Goal: Navigation & Orientation: Find specific page/section

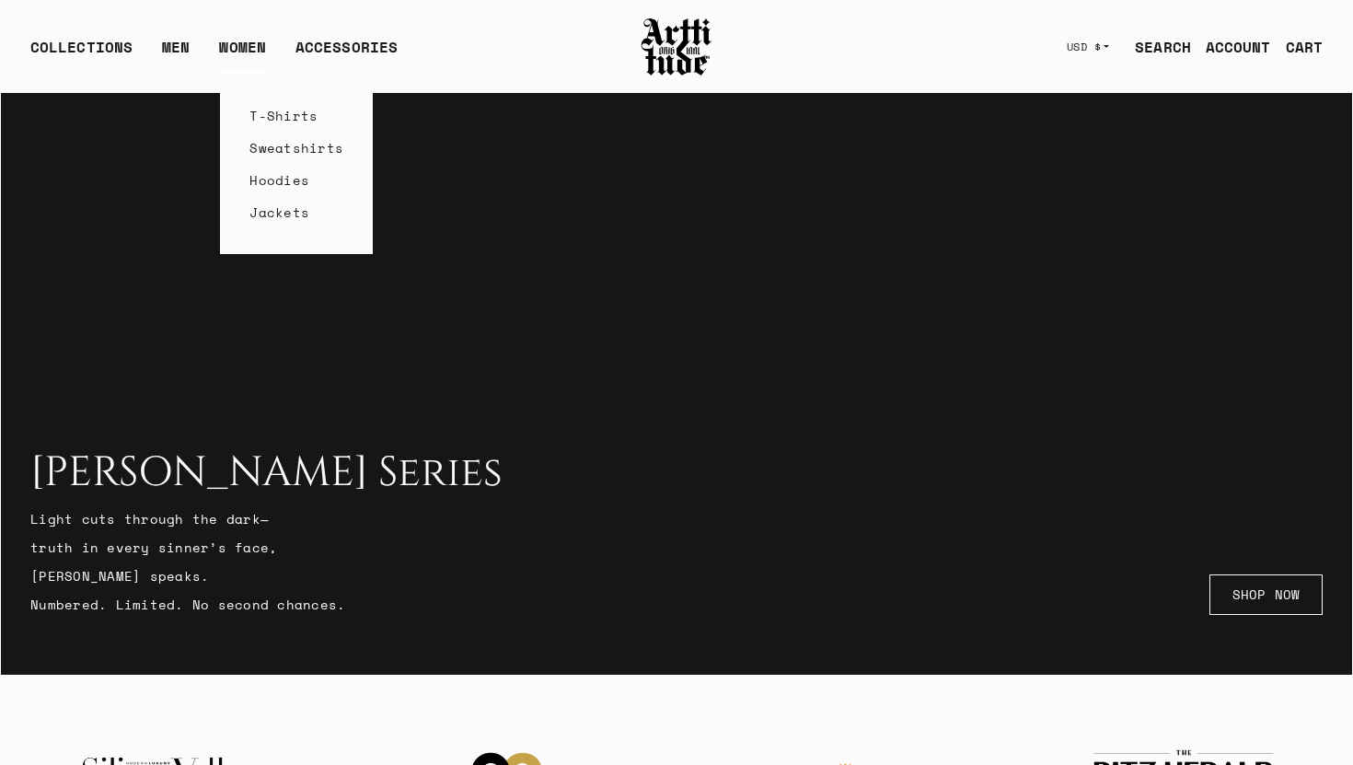
click at [233, 46] on link "WOMEN" at bounding box center [242, 54] width 47 height 37
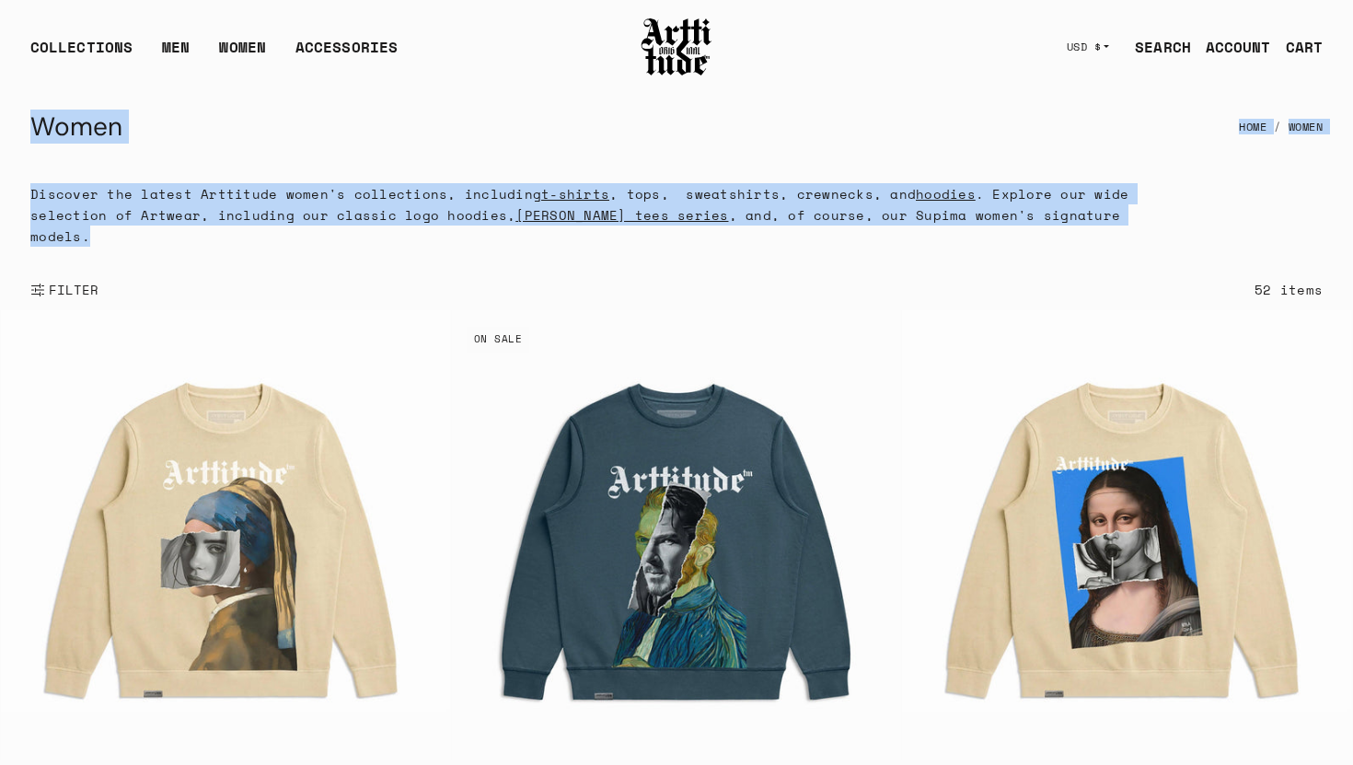
drag, startPoint x: 31, startPoint y: 126, endPoint x: 223, endPoint y: 247, distance: 226.3
